Goal: Information Seeking & Learning: Understand process/instructions

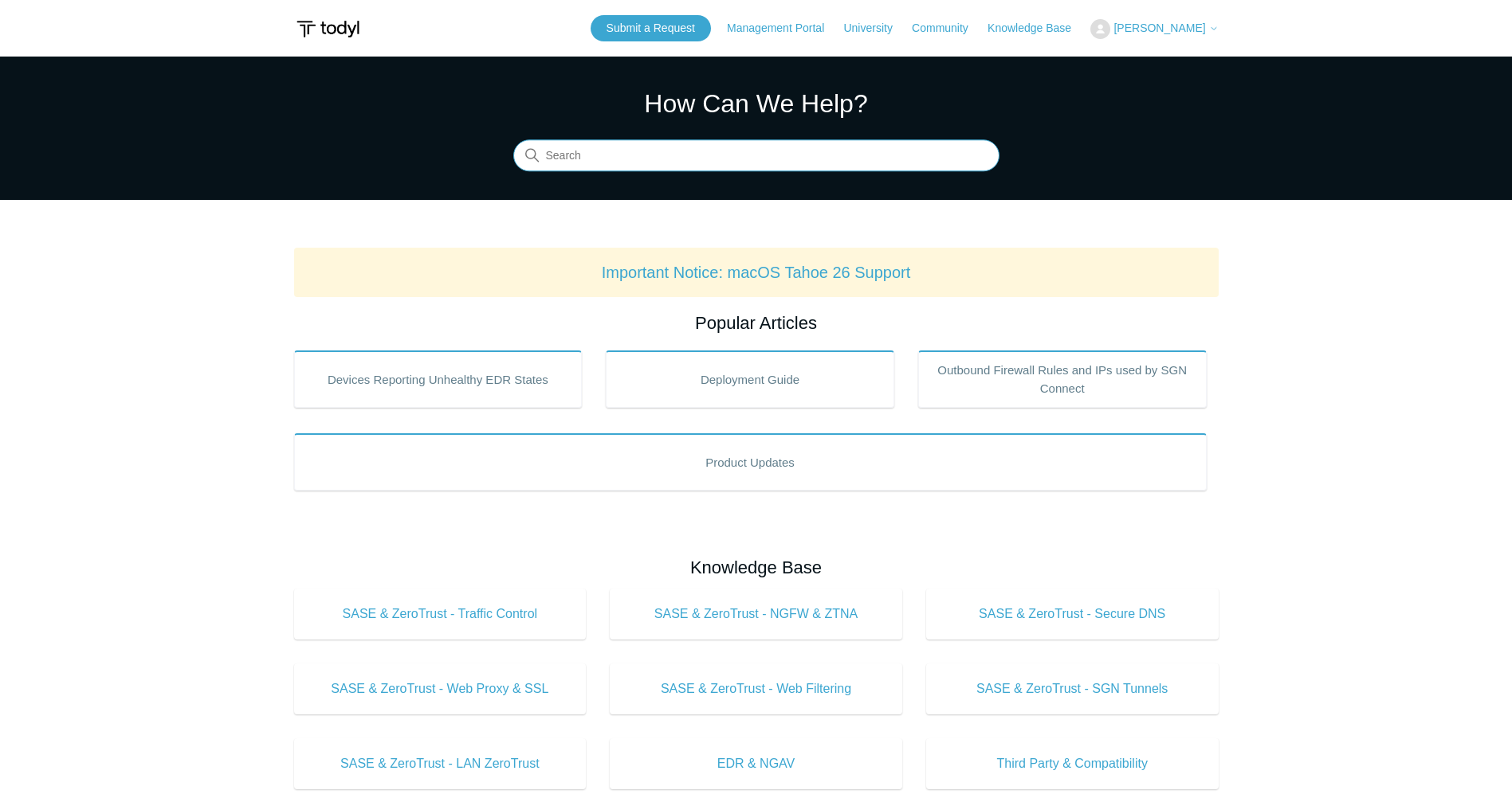
click at [689, 150] on input "Search" at bounding box center [756, 156] width 486 height 32
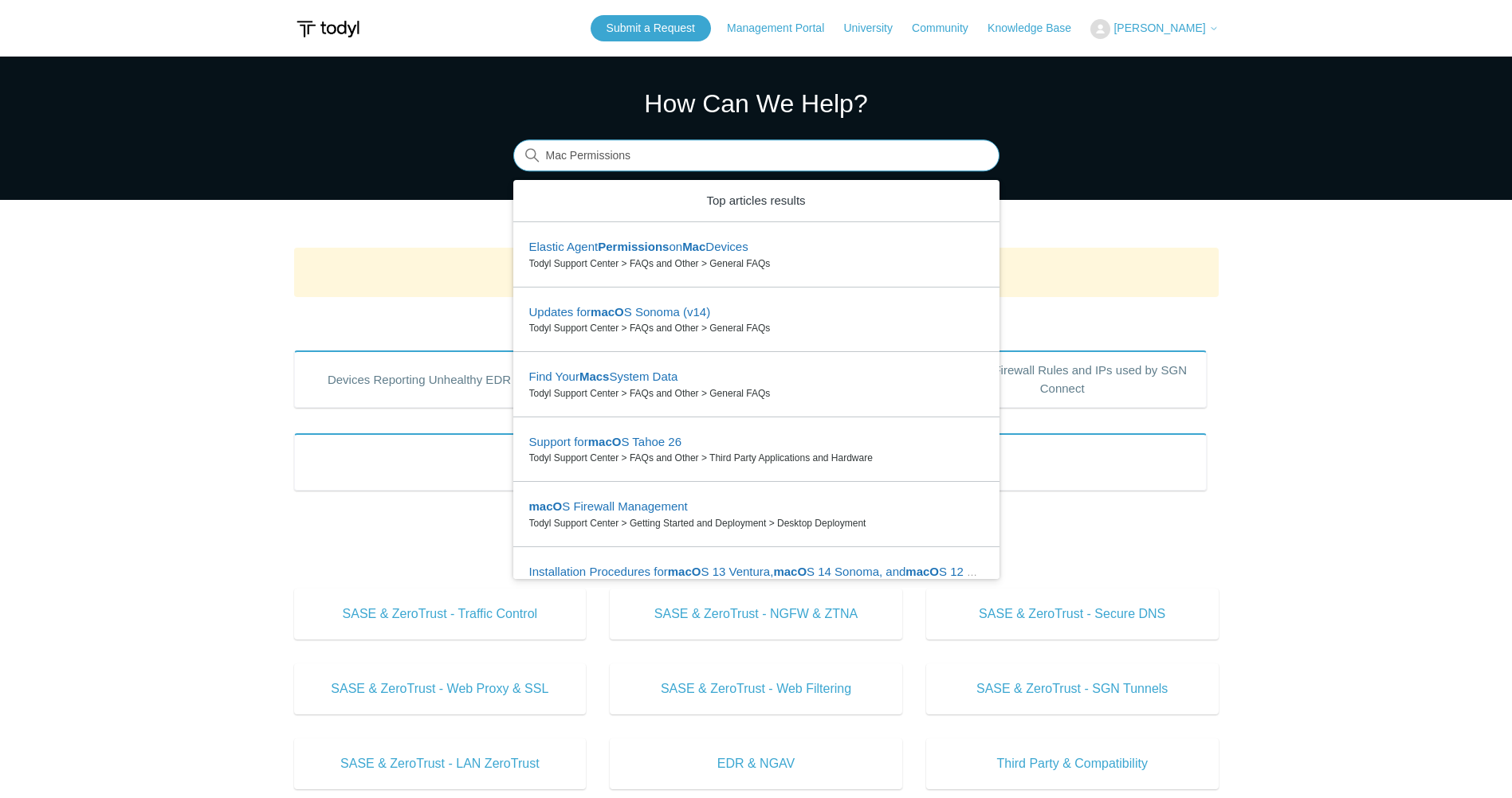
type input "Mac Permissions"
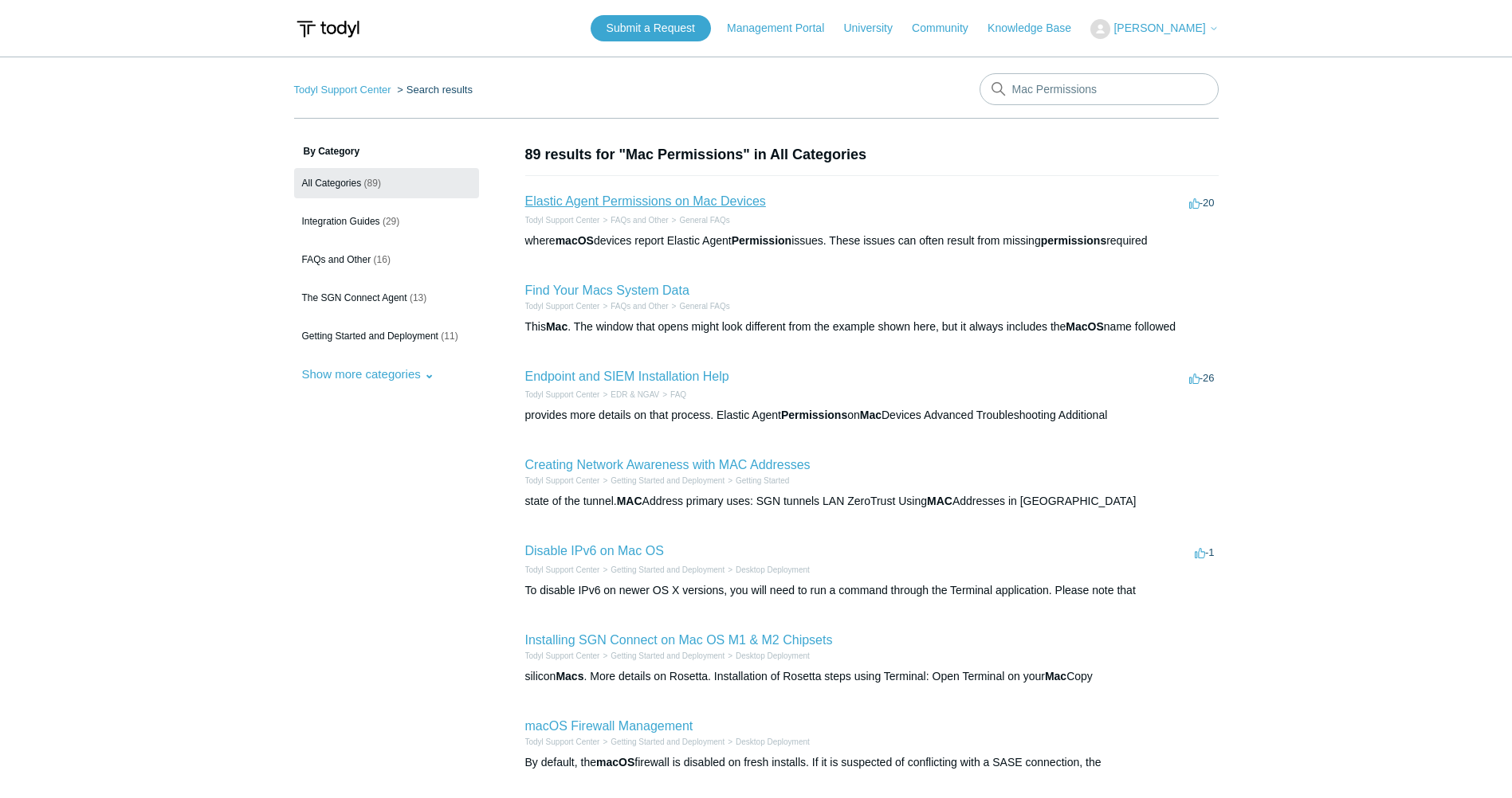
click at [676, 199] on link "Elastic Agent Permissions on Mac Devices" at bounding box center [645, 201] width 240 height 14
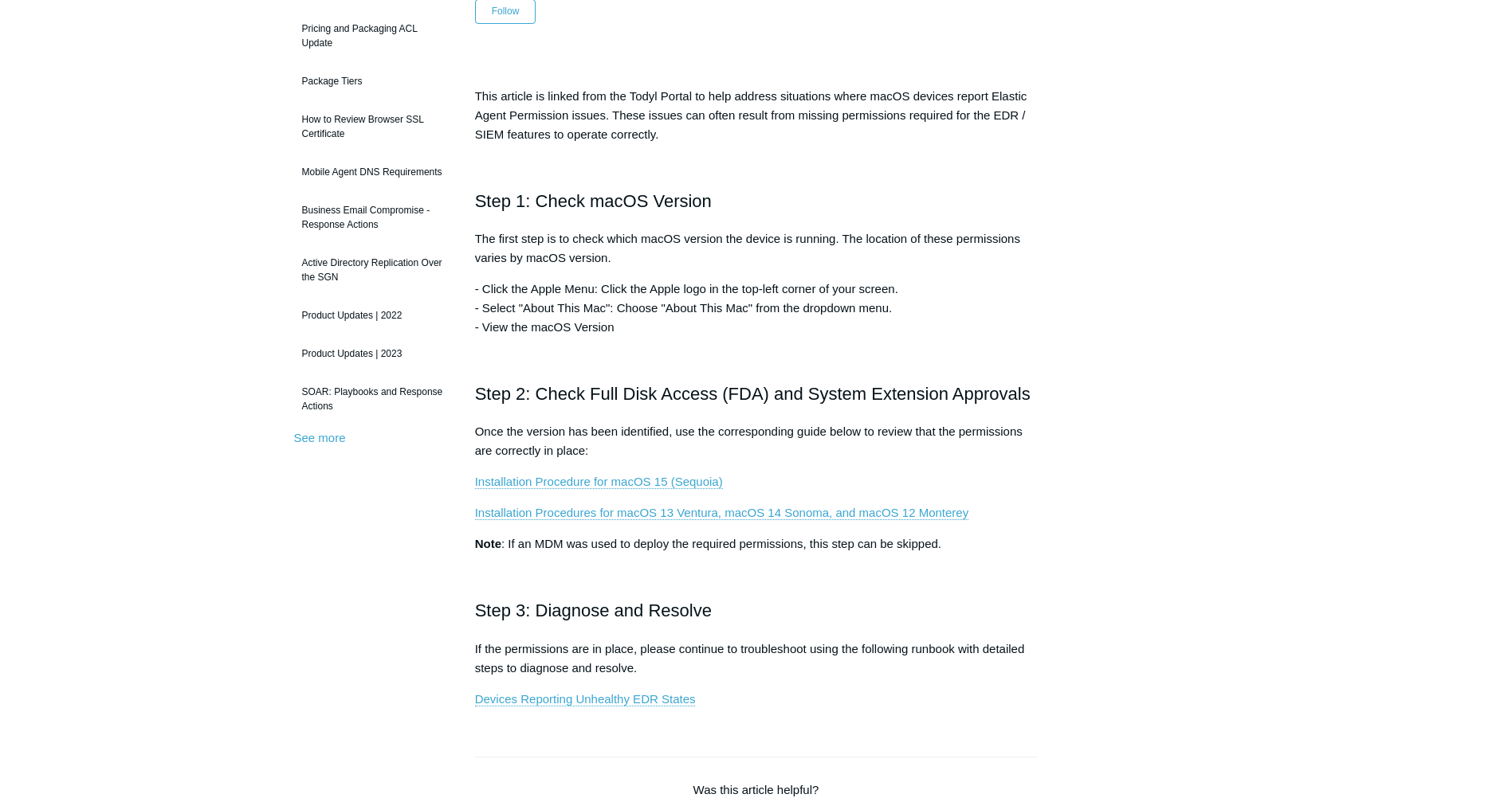
scroll to position [239, 0]
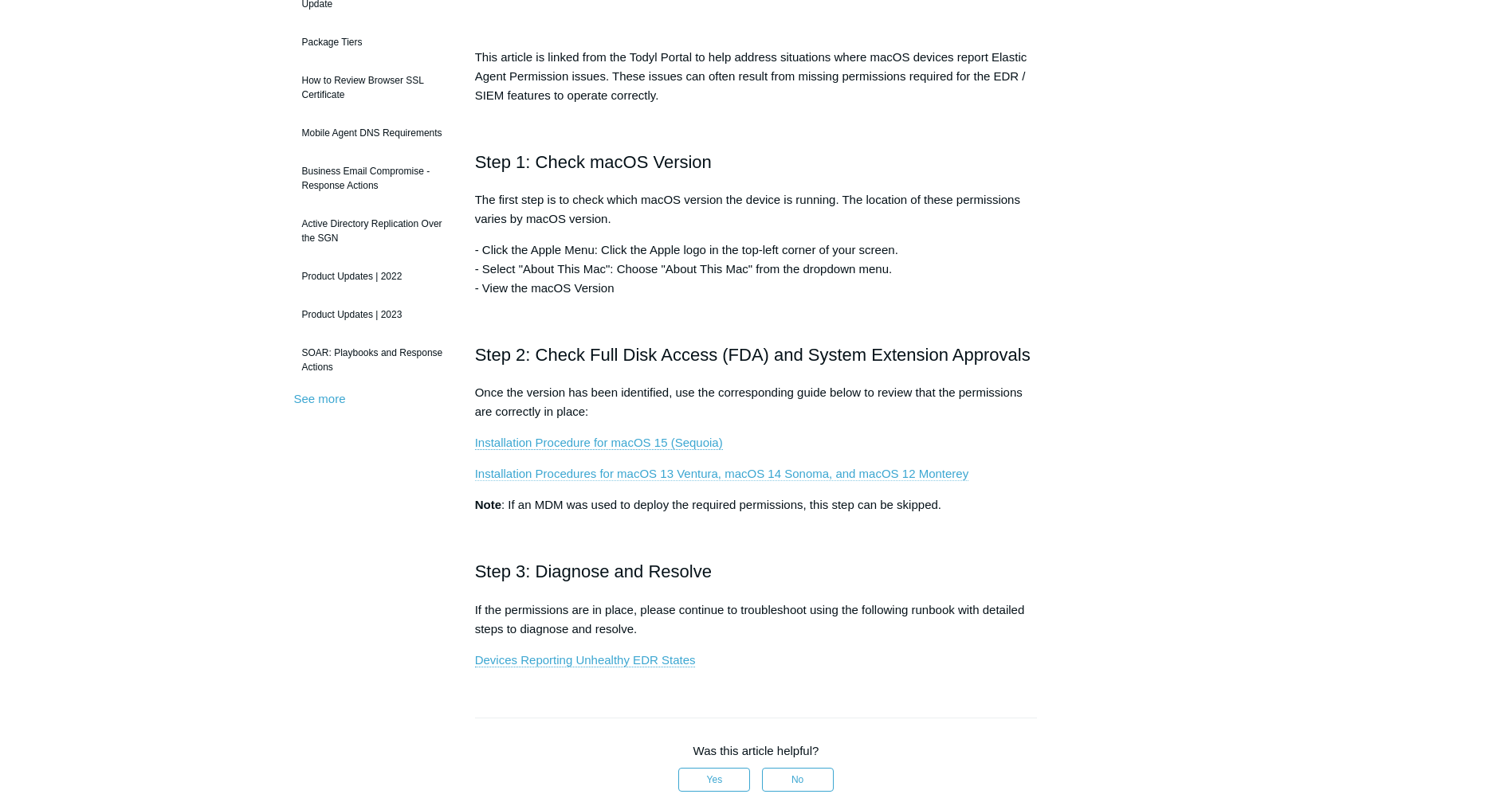
click at [932, 476] on link "Installation Procedures for macOS 13 Ventura, macOS 14 Sonoma, and macOS 12 Mon…" at bounding box center [722, 474] width 494 height 15
click at [1258, 221] on main "Todyl Support Center FAQs and Other General FAQs Articles in this section Produ…" at bounding box center [756, 533] width 1512 height 1431
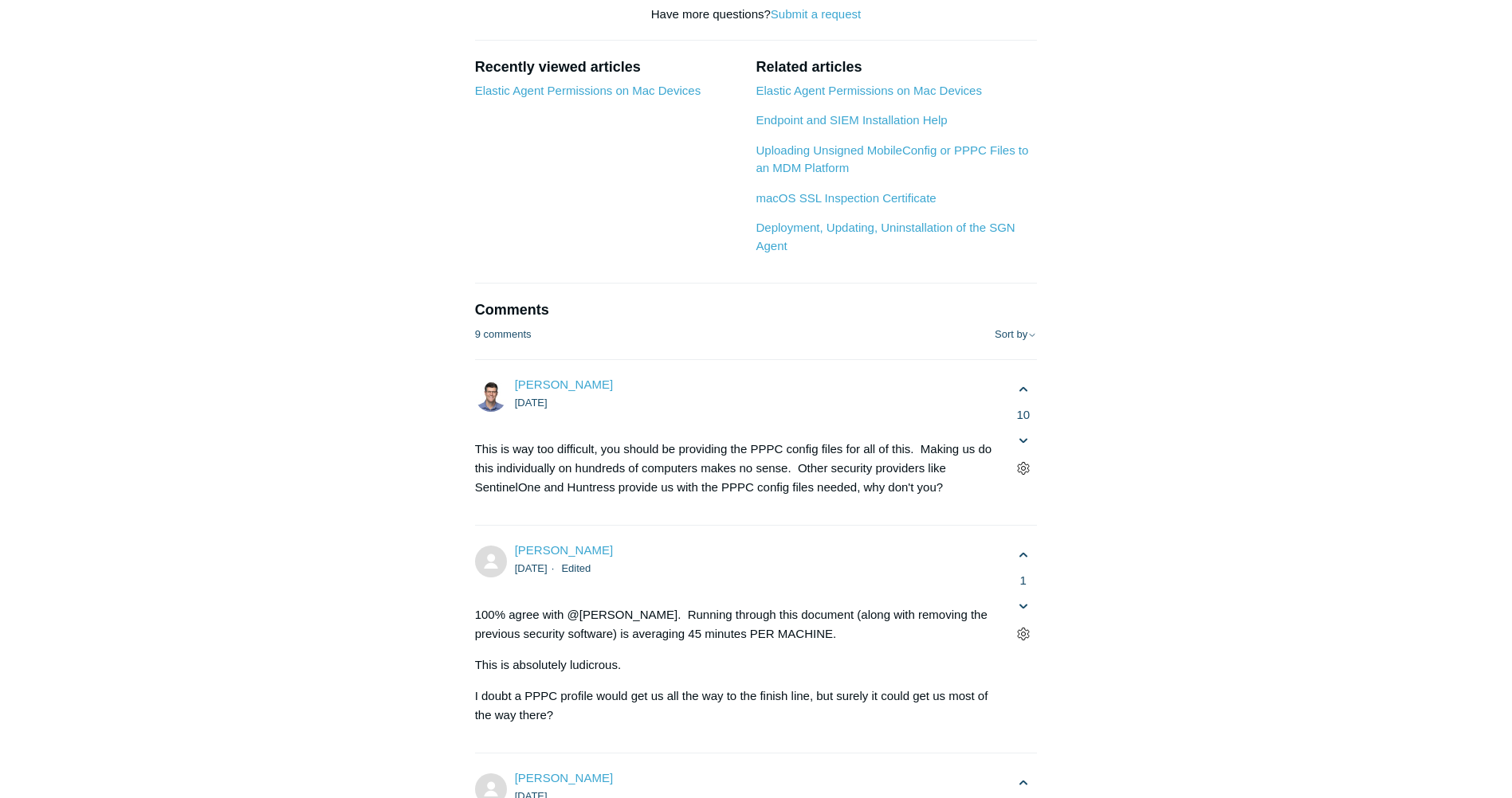
scroll to position [2948, 0]
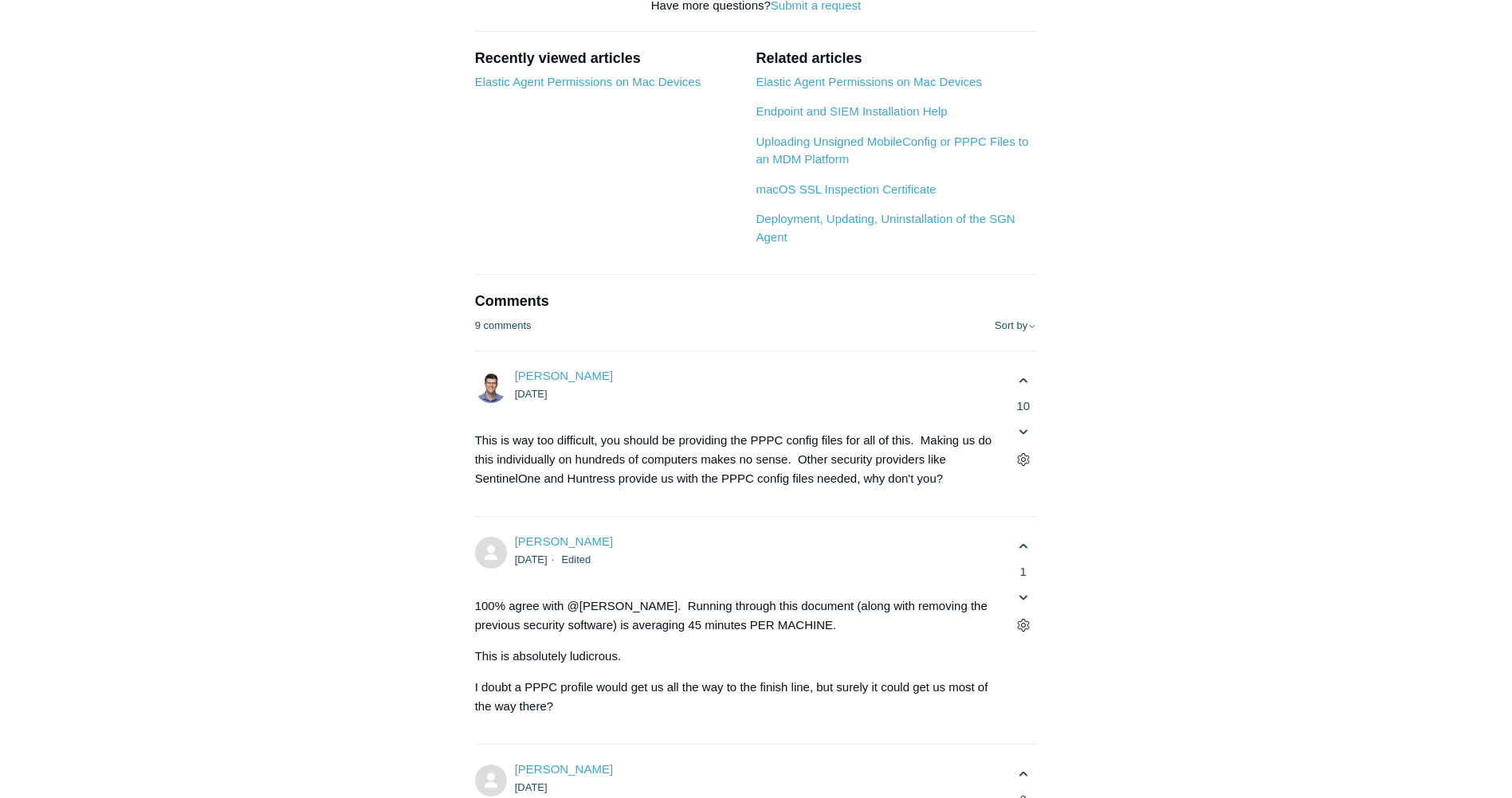
drag, startPoint x: 465, startPoint y: 361, endPoint x: 759, endPoint y: 397, distance: 296.2
drag, startPoint x: 759, startPoint y: 397, endPoint x: 785, endPoint y: 396, distance: 26.0
drag, startPoint x: 849, startPoint y: 492, endPoint x: 547, endPoint y: 470, distance: 302.8
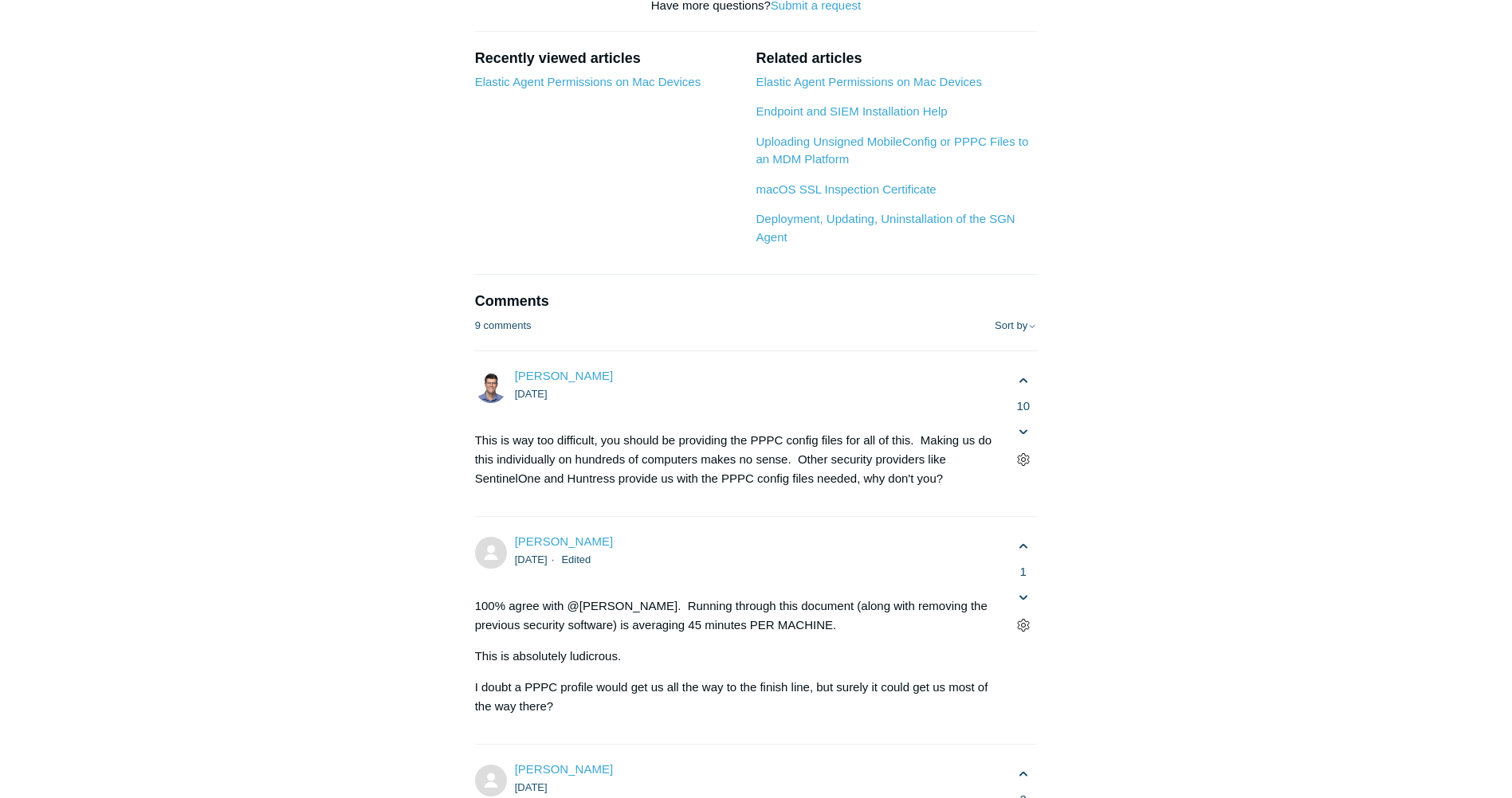
drag, startPoint x: 547, startPoint y: 470, endPoint x: 613, endPoint y: 572, distance: 121.5
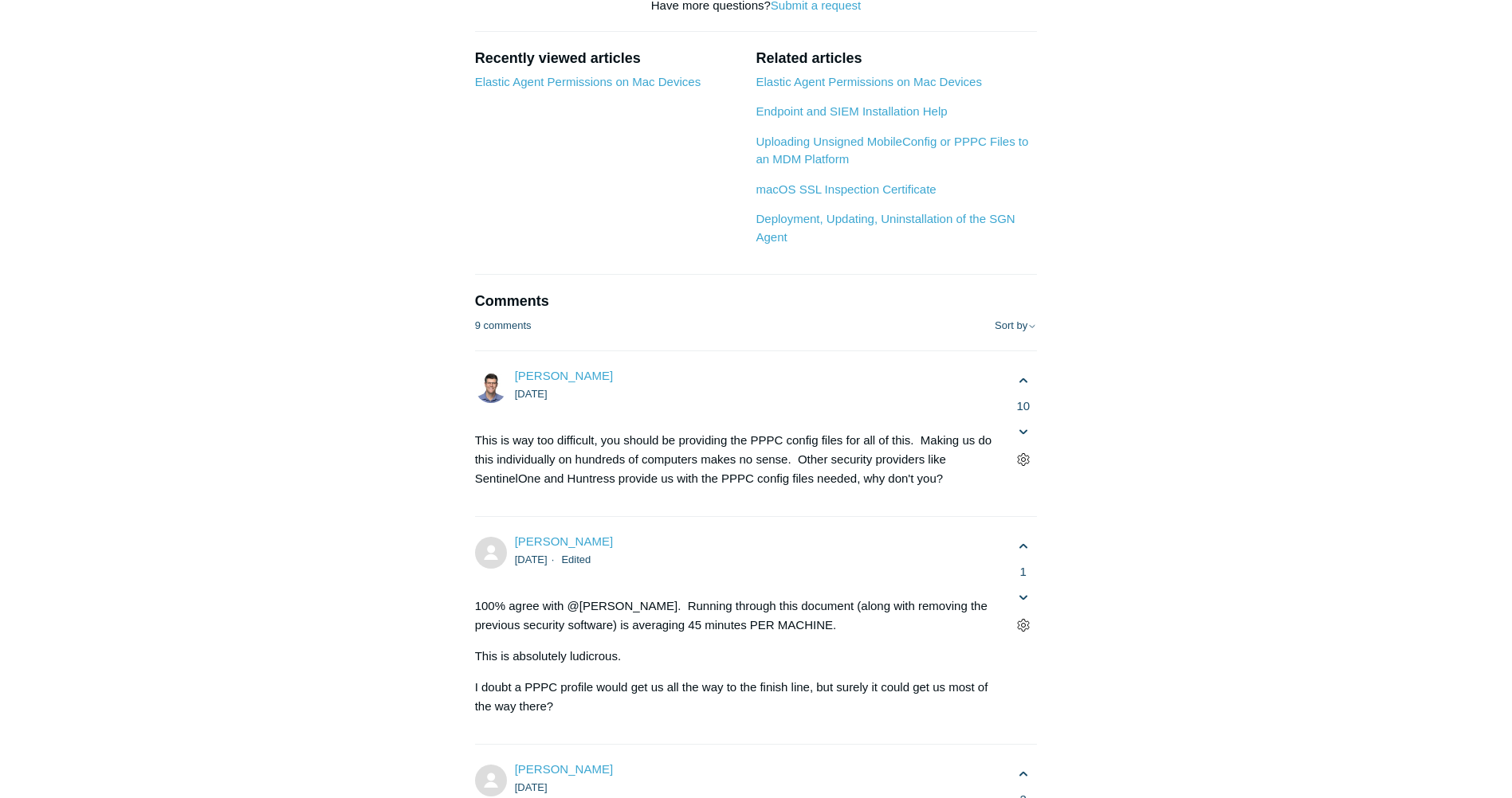
drag, startPoint x: 466, startPoint y: 554, endPoint x: 890, endPoint y: 581, distance: 424.9
drag, startPoint x: 890, startPoint y: 581, endPoint x: 1008, endPoint y: 580, distance: 118.0
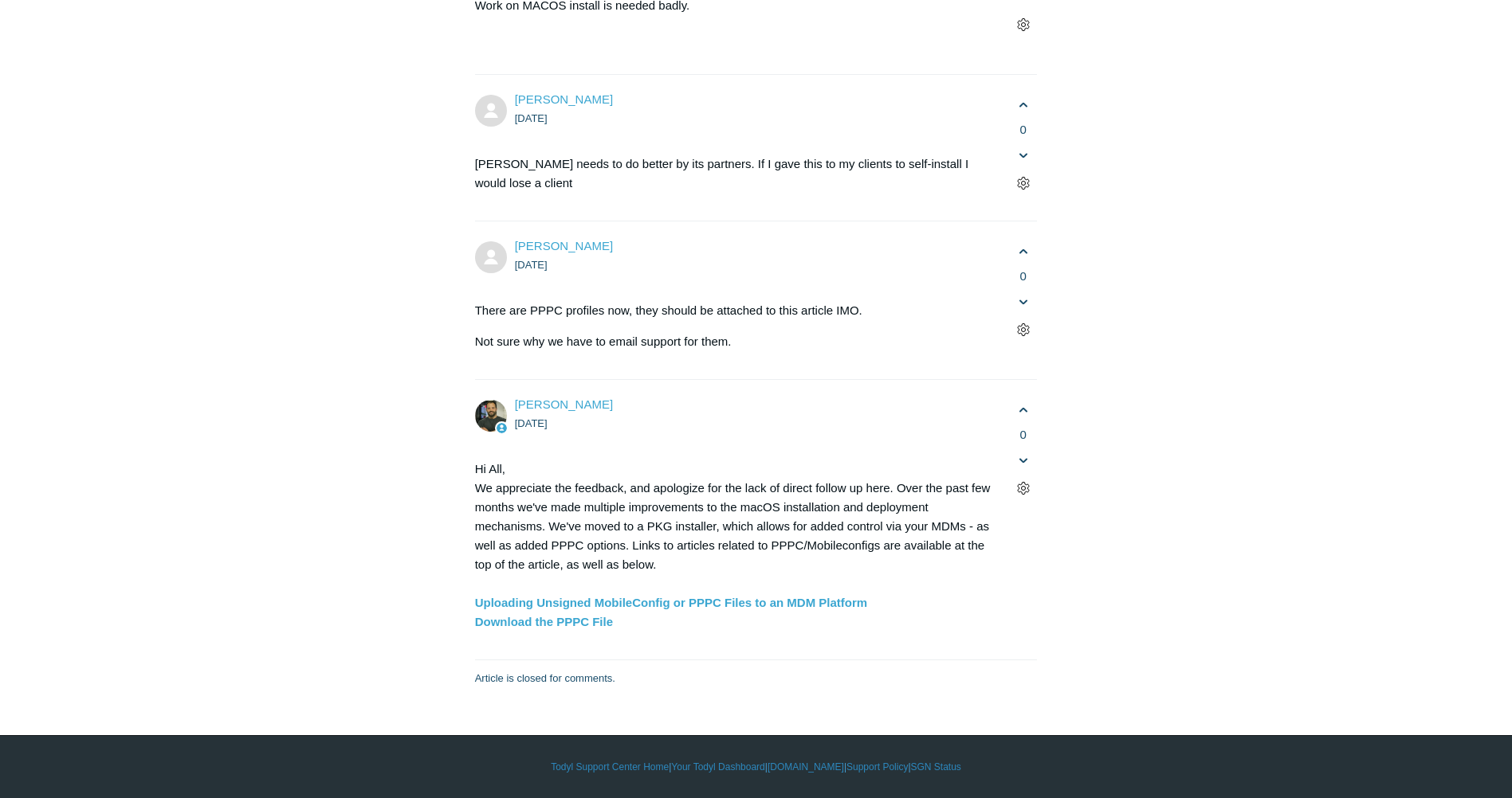
scroll to position [4139, 0]
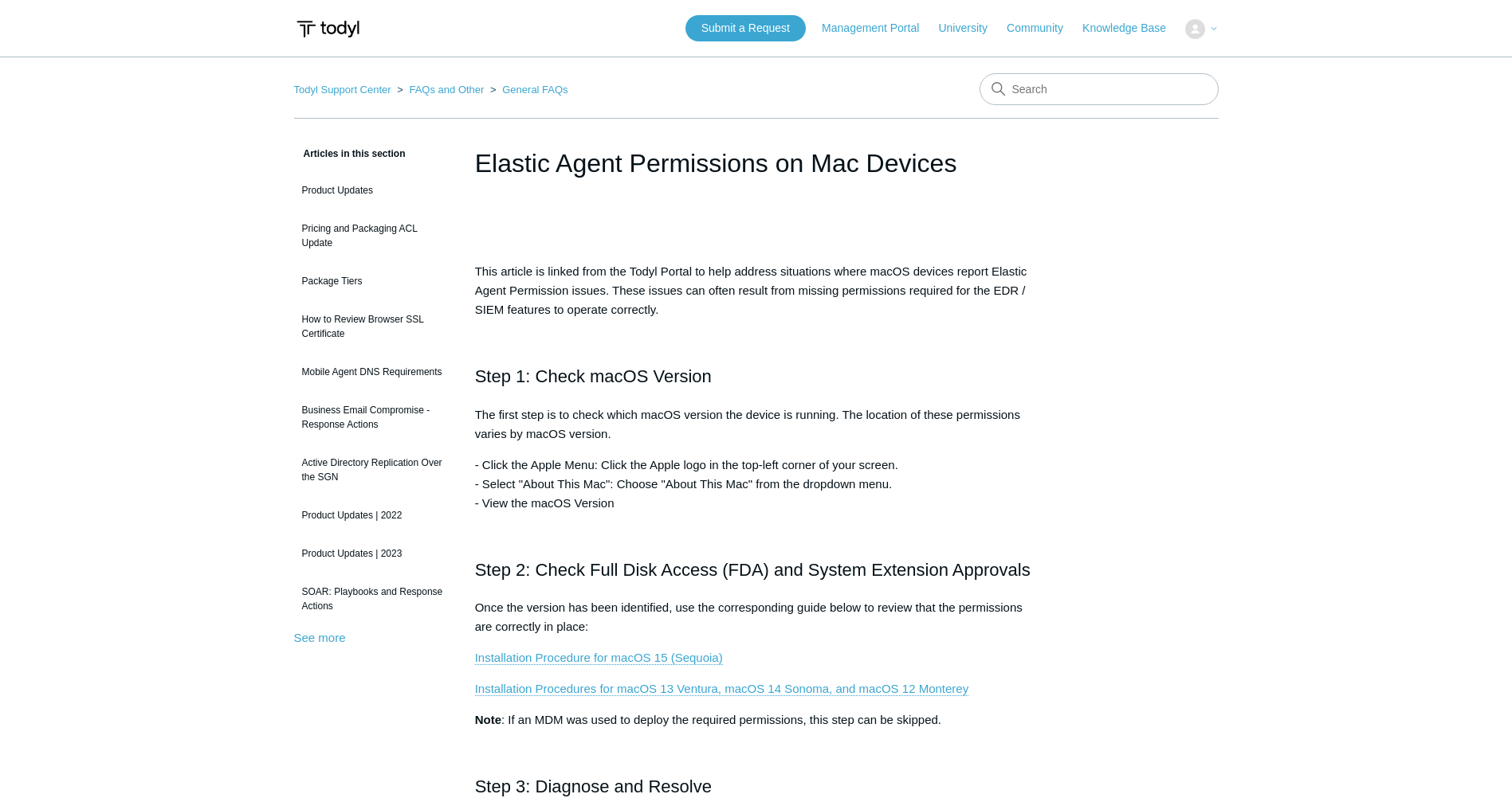
scroll to position [230, 0]
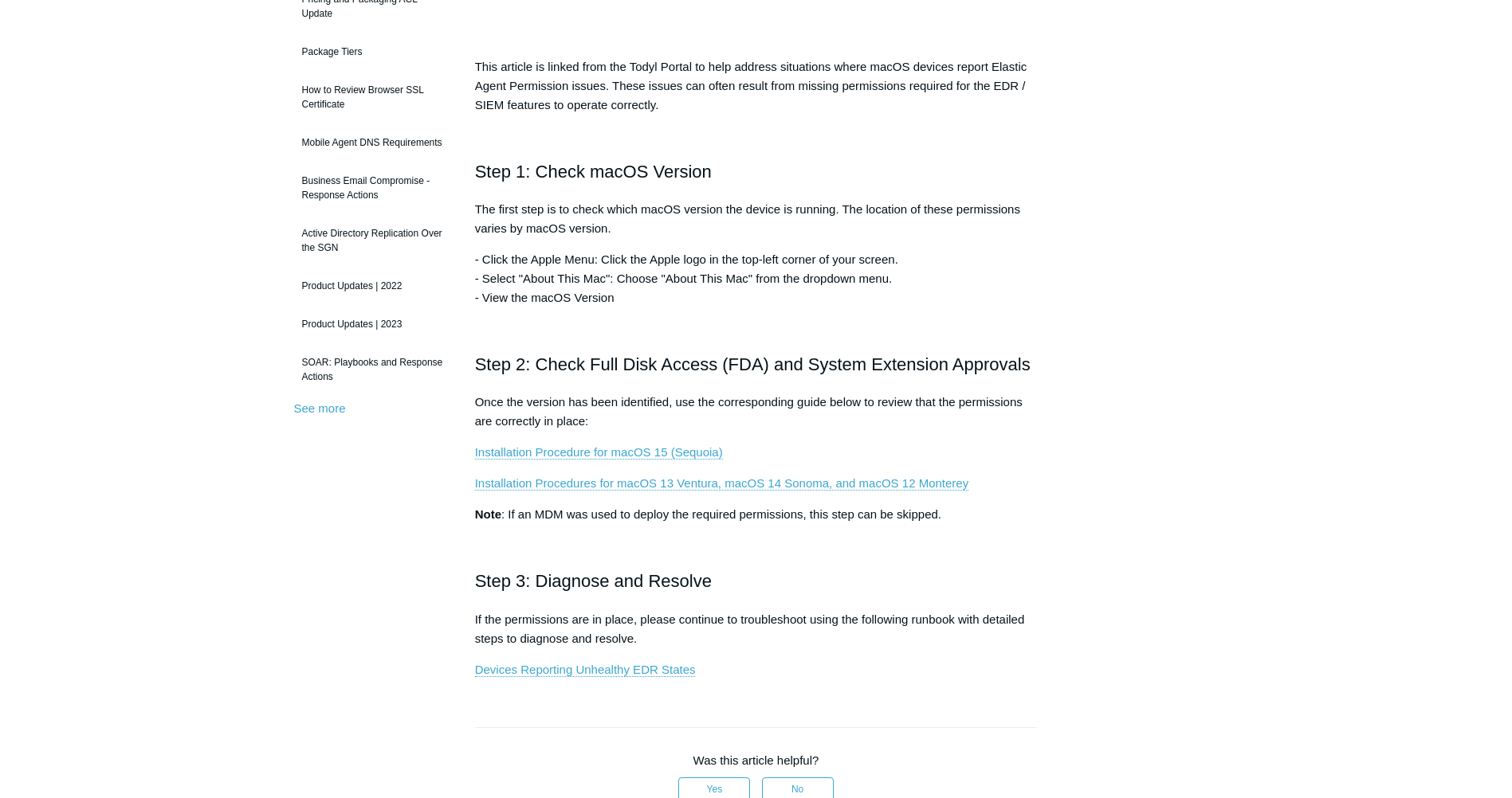
click at [251, 686] on main "Todyl Support Center FAQs and Other General FAQs Articles in this section Produ…" at bounding box center [756, 542] width 1512 height 1431
